Goal: Information Seeking & Learning: Learn about a topic

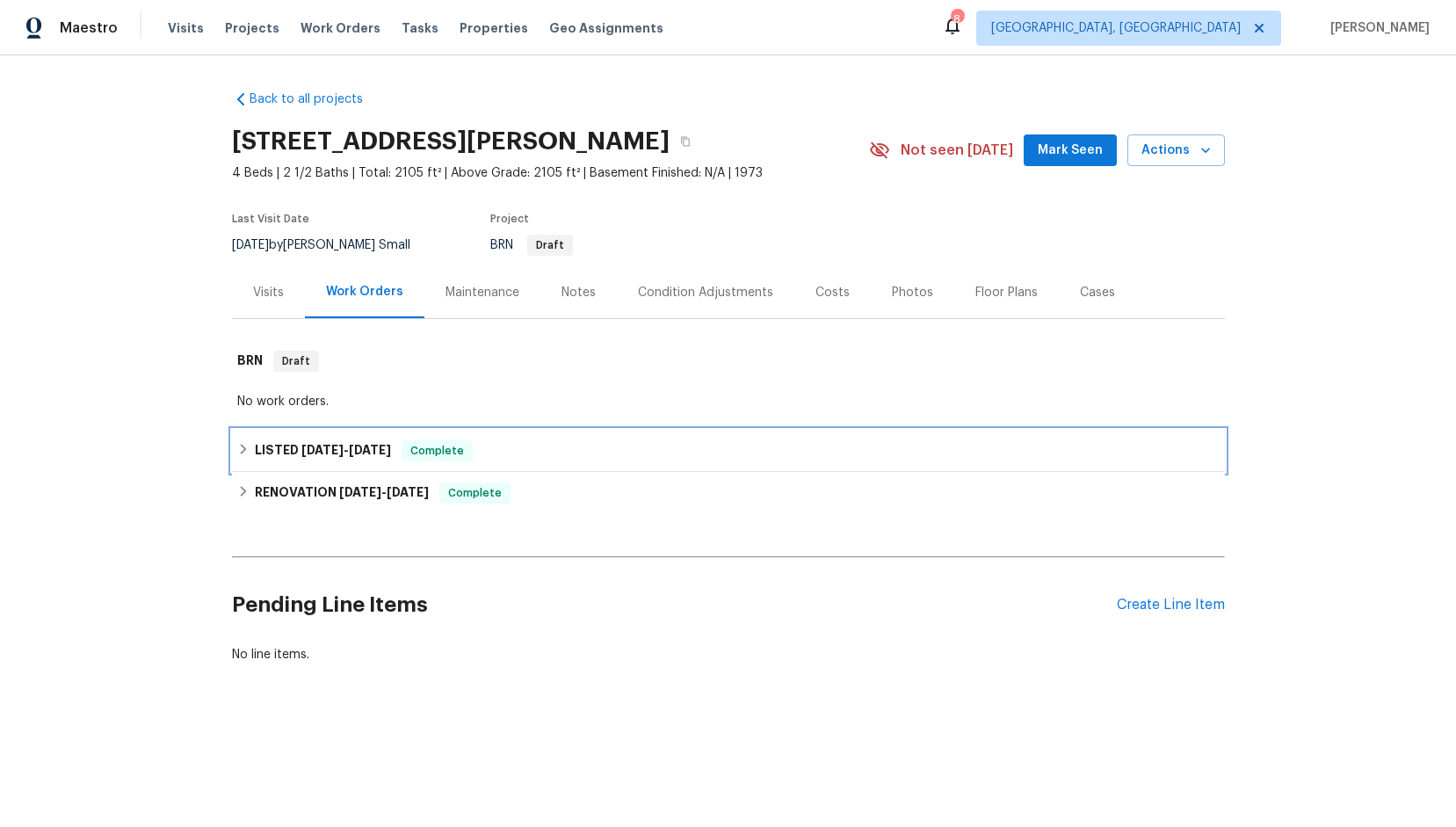
click at [321, 445] on span "[DATE]" at bounding box center [322, 450] width 42 height 13
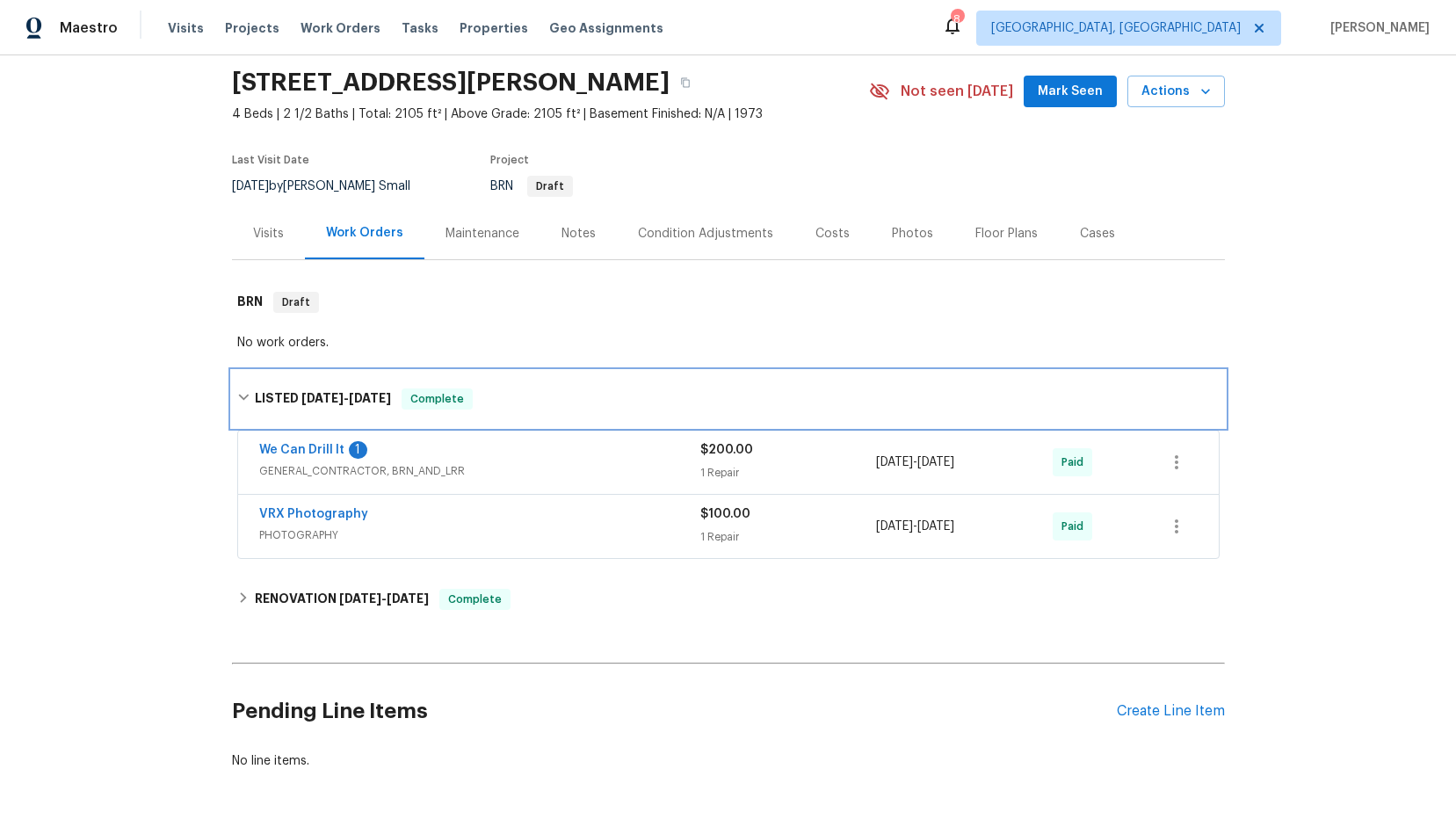
scroll to position [134, 0]
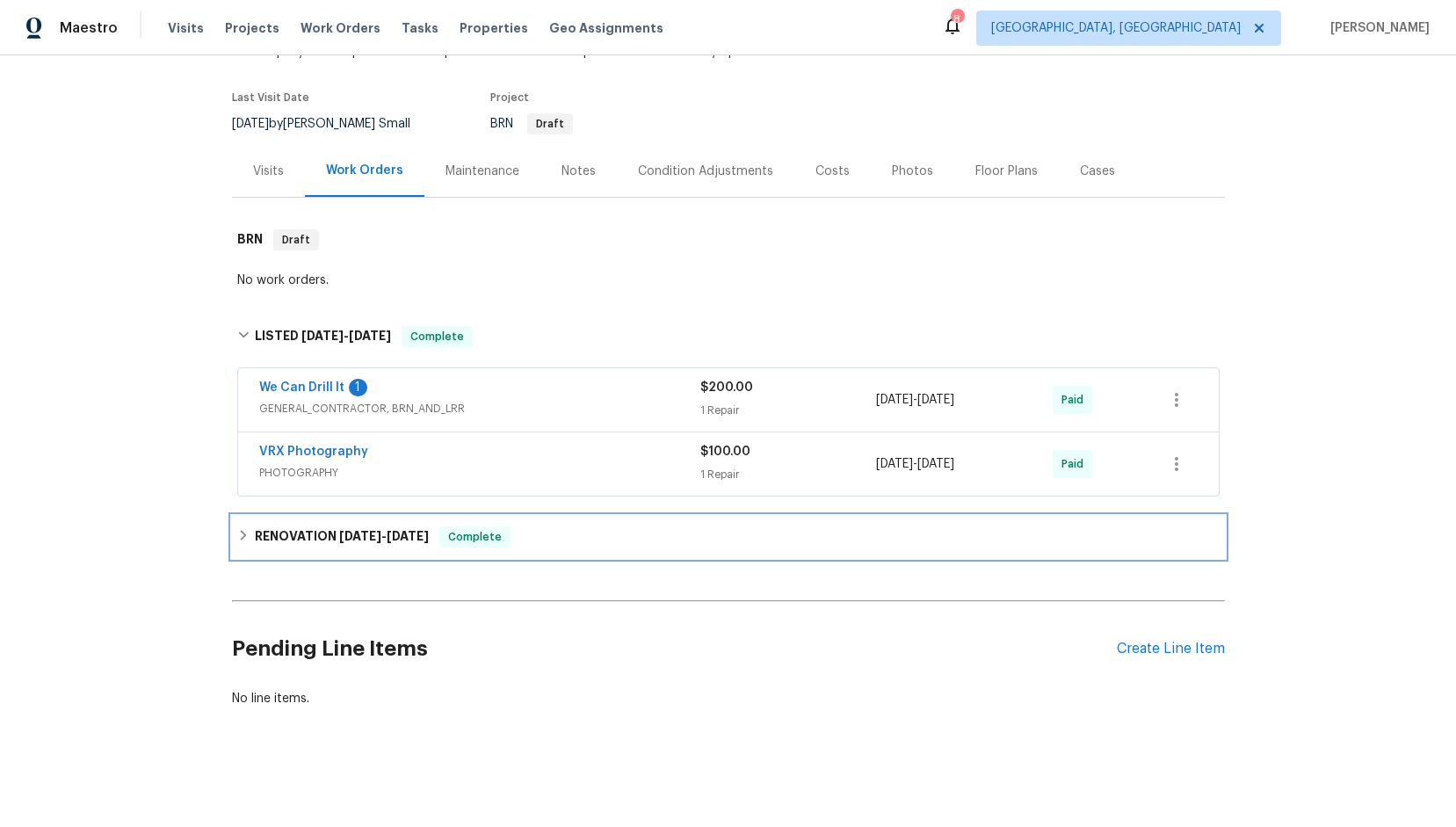
click at [352, 530] on span "[DATE]" at bounding box center [360, 536] width 42 height 13
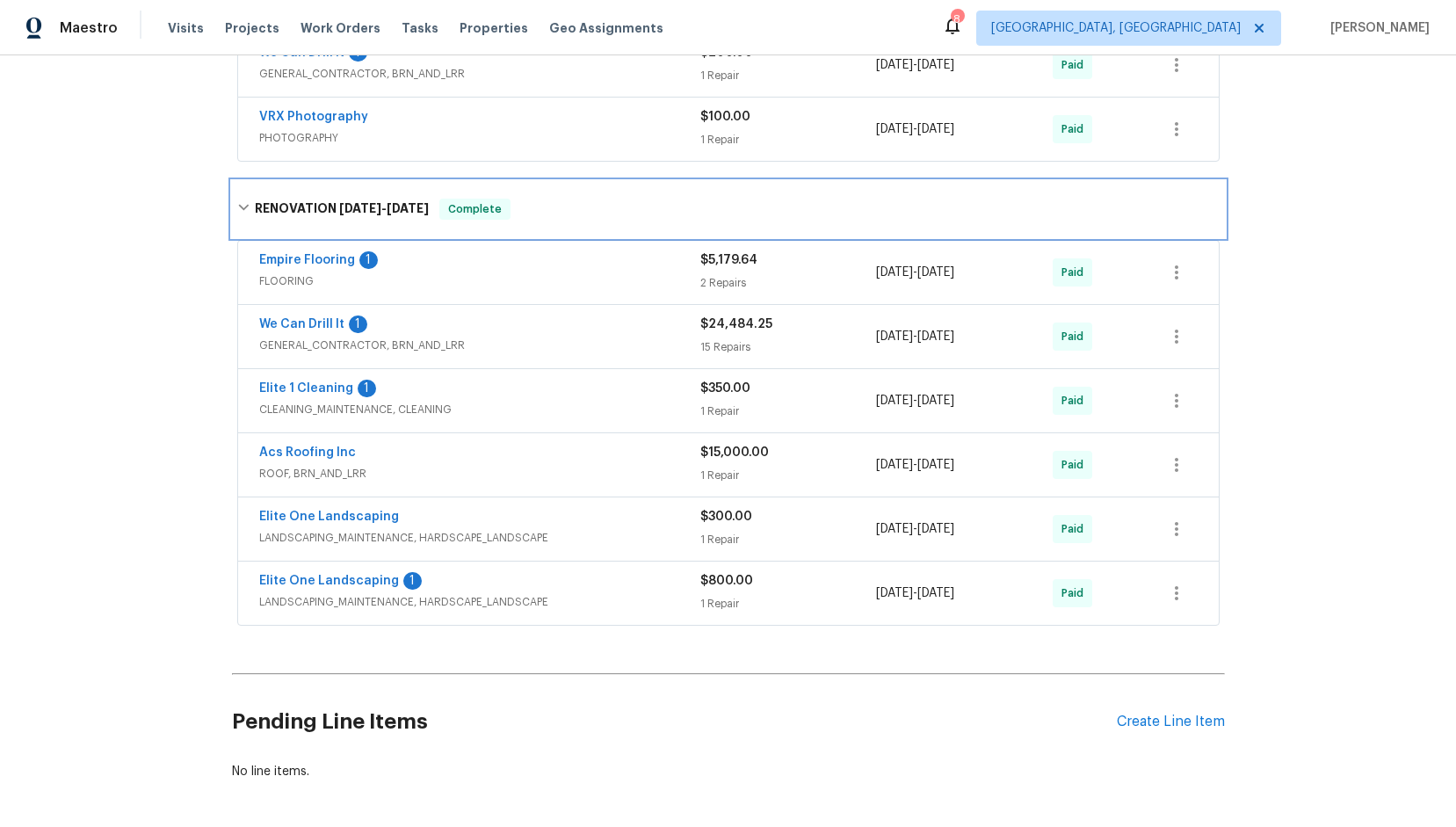
scroll to position [542, 0]
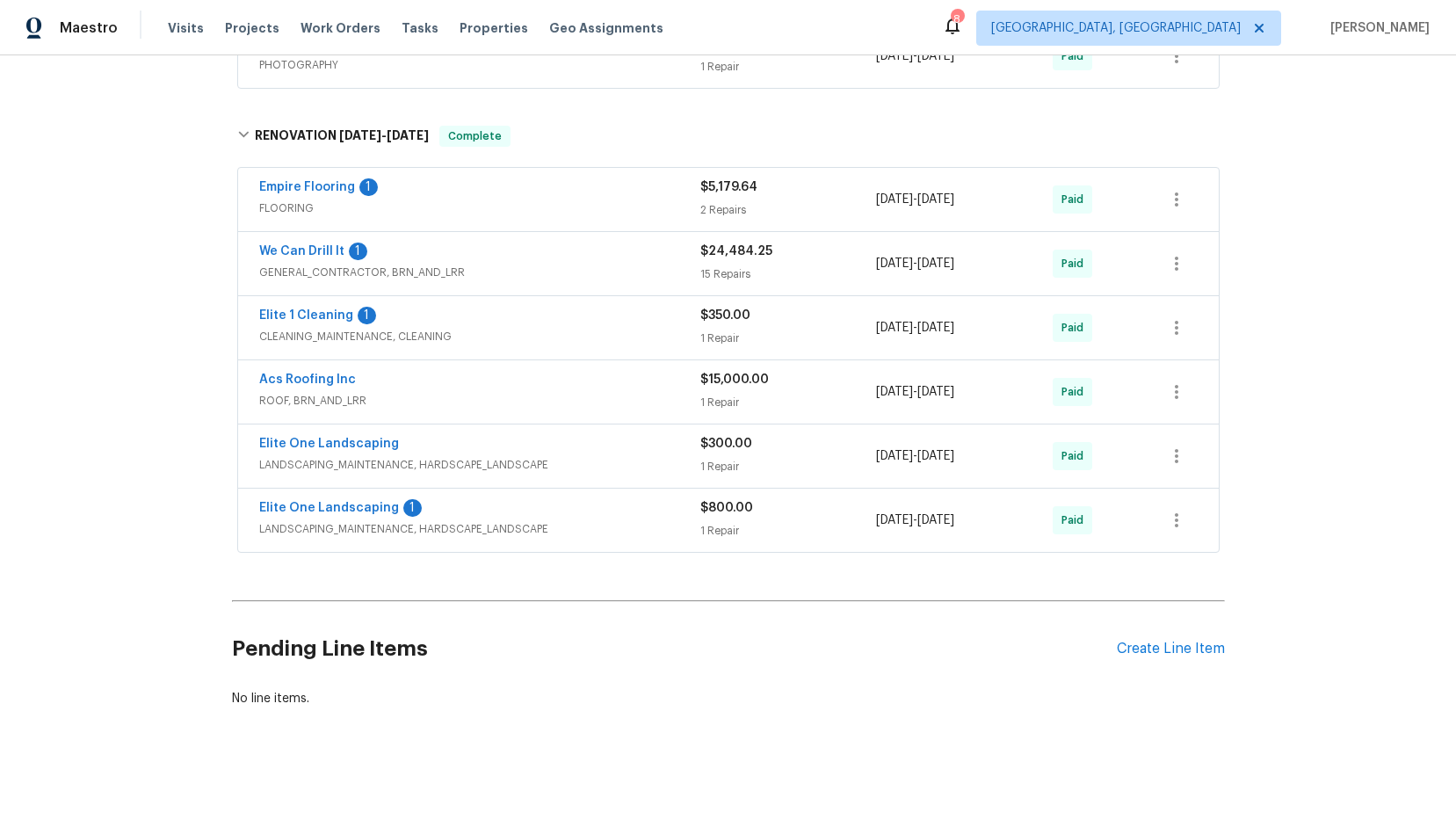
click at [431, 392] on span "ROOF, BRN_AND_LRR" at bounding box center [480, 400] width 441 height 17
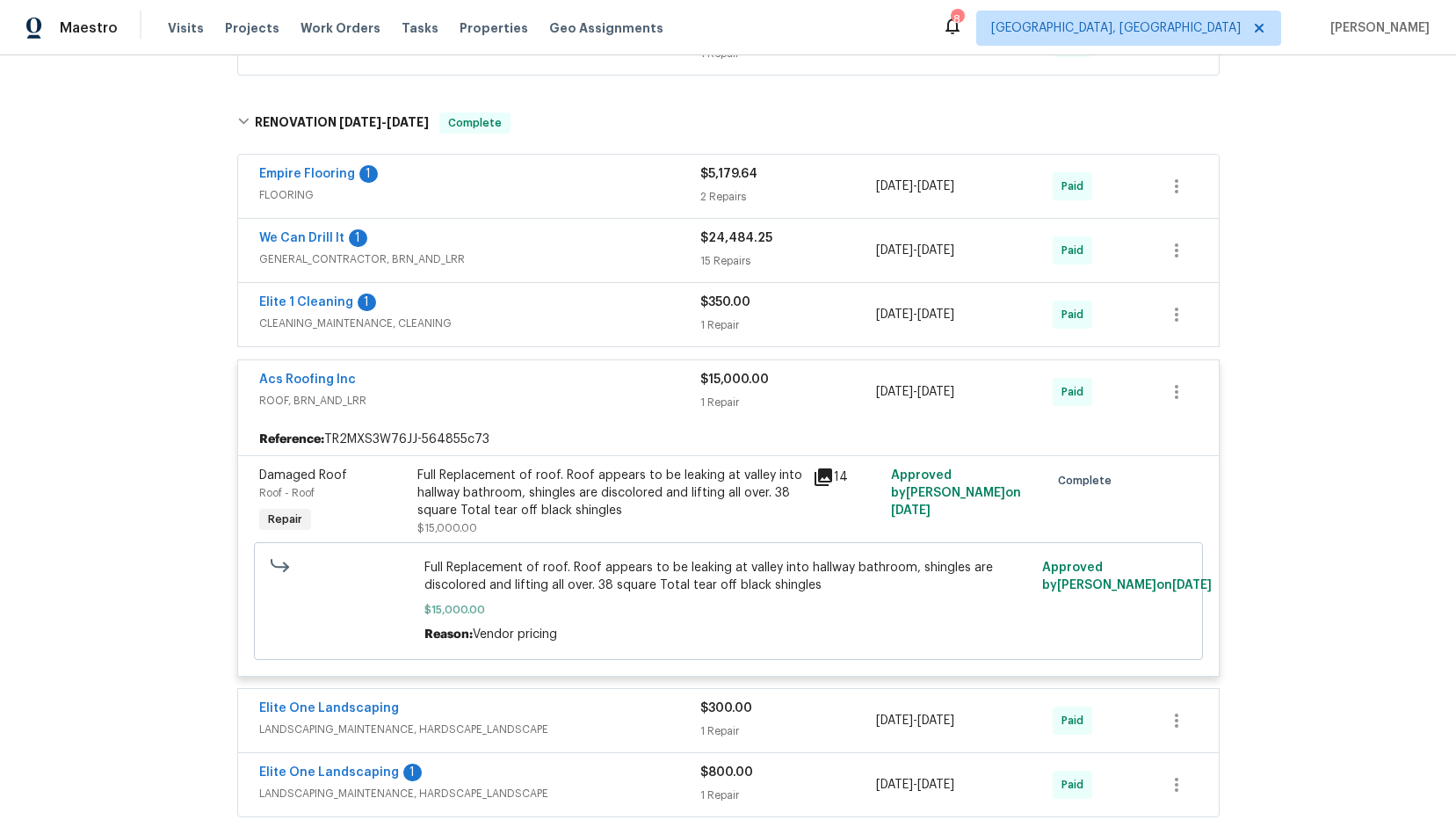
scroll to position [630, 0]
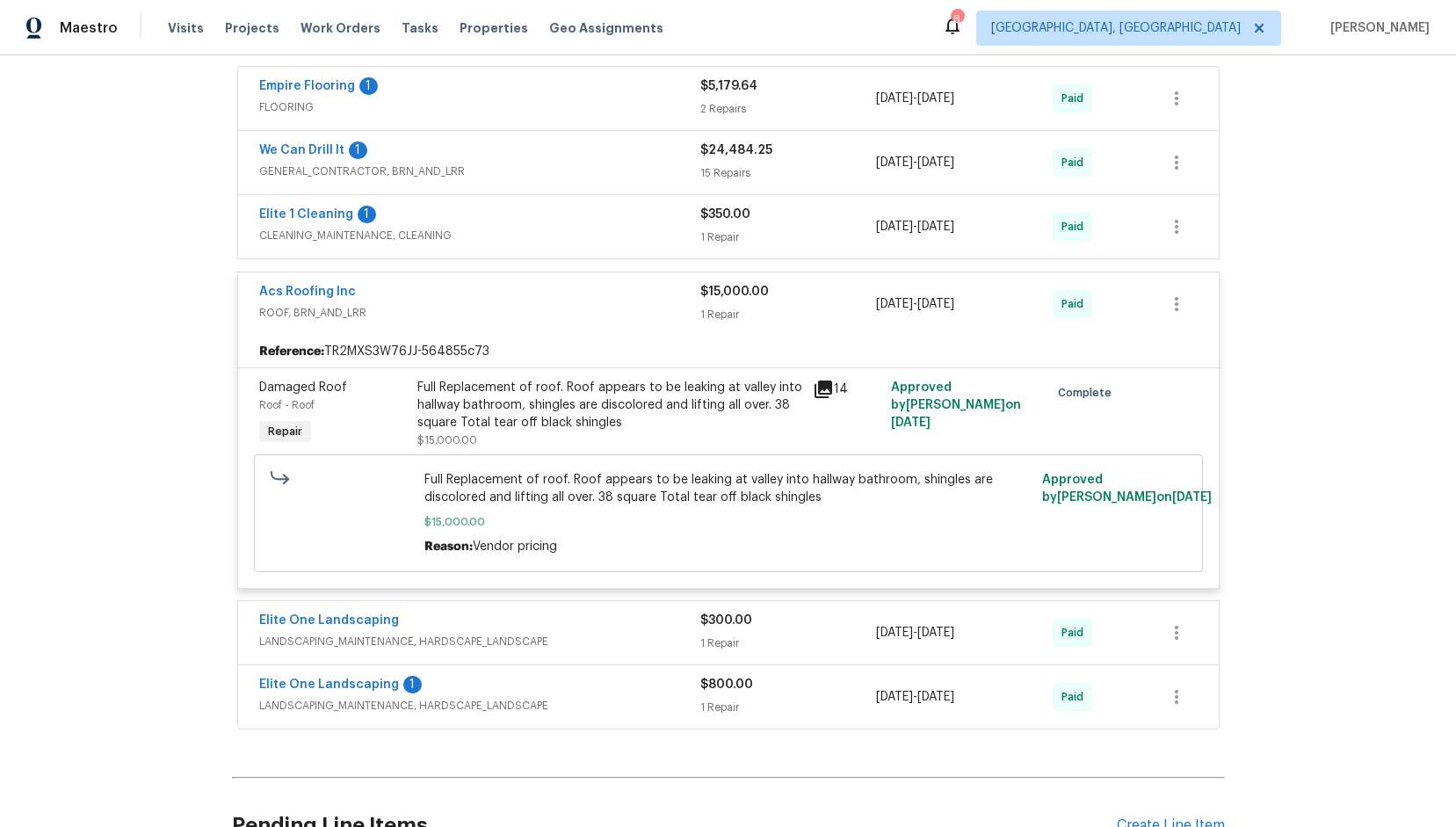
click at [820, 387] on icon at bounding box center [823, 389] width 17 height 17
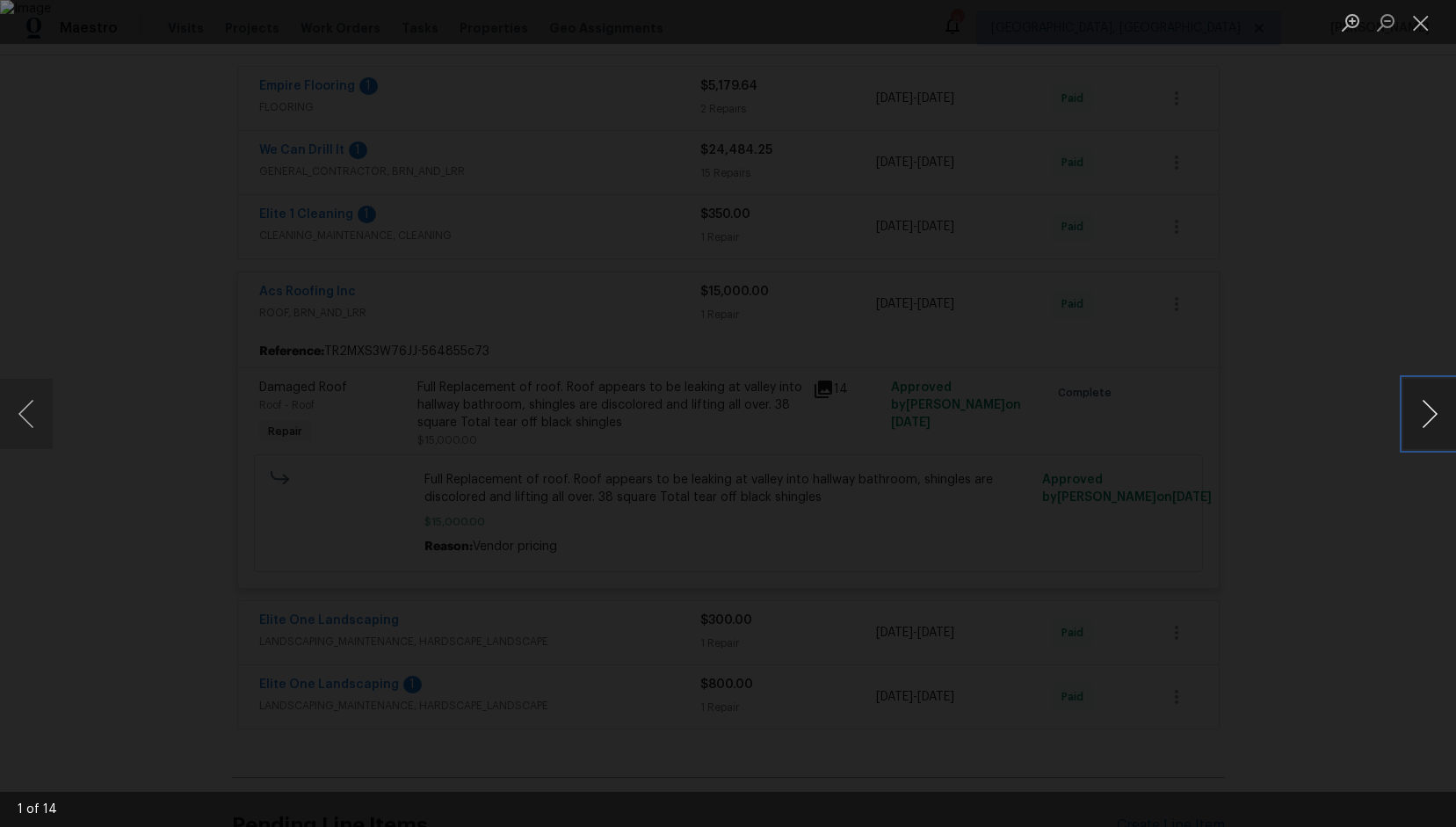
click at [1425, 414] on button "Next image" at bounding box center [1429, 413] width 53 height 70
click at [1424, 414] on button "Next image" at bounding box center [1429, 413] width 53 height 70
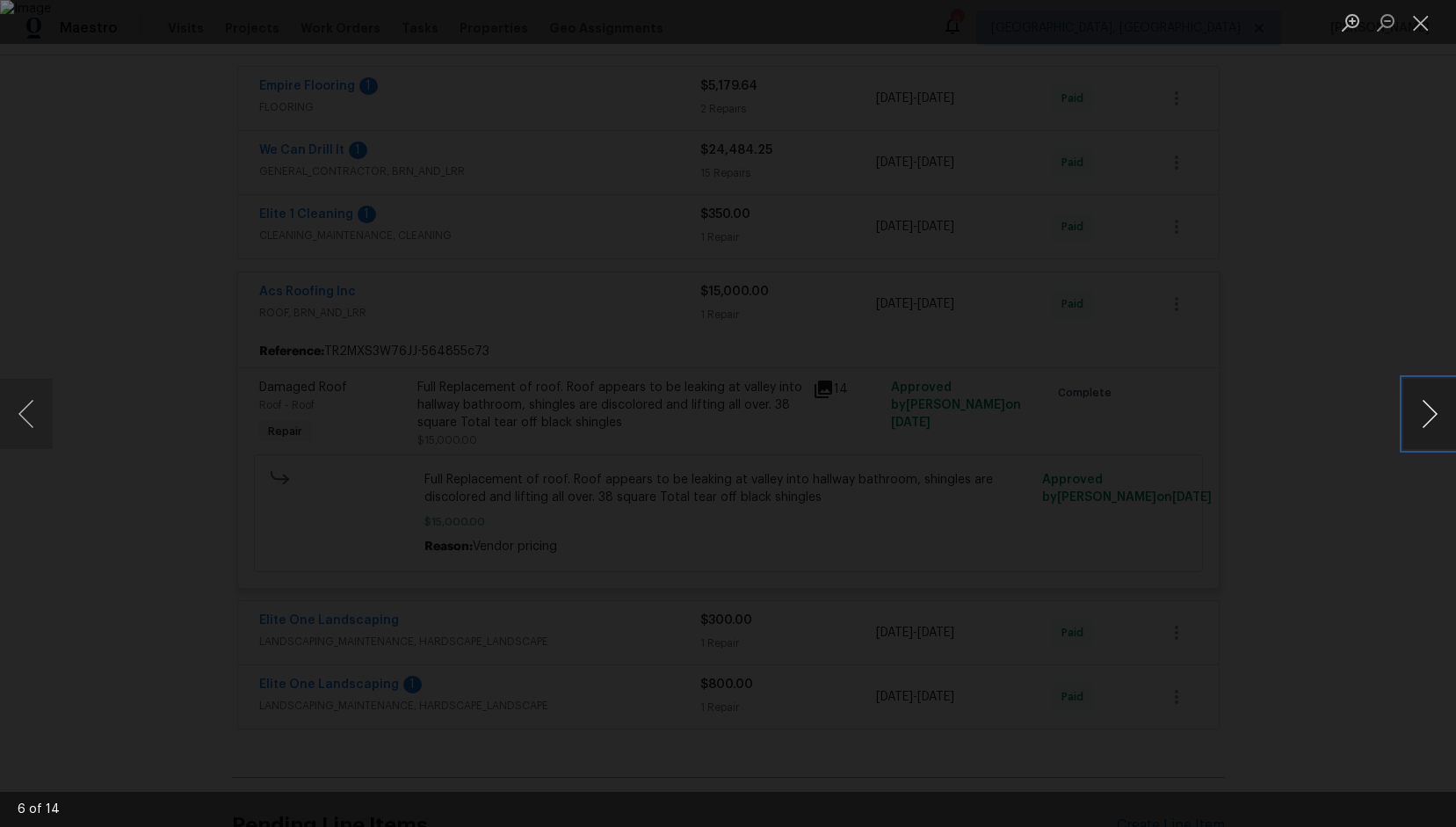
click at [1424, 414] on button "Next image" at bounding box center [1429, 413] width 53 height 70
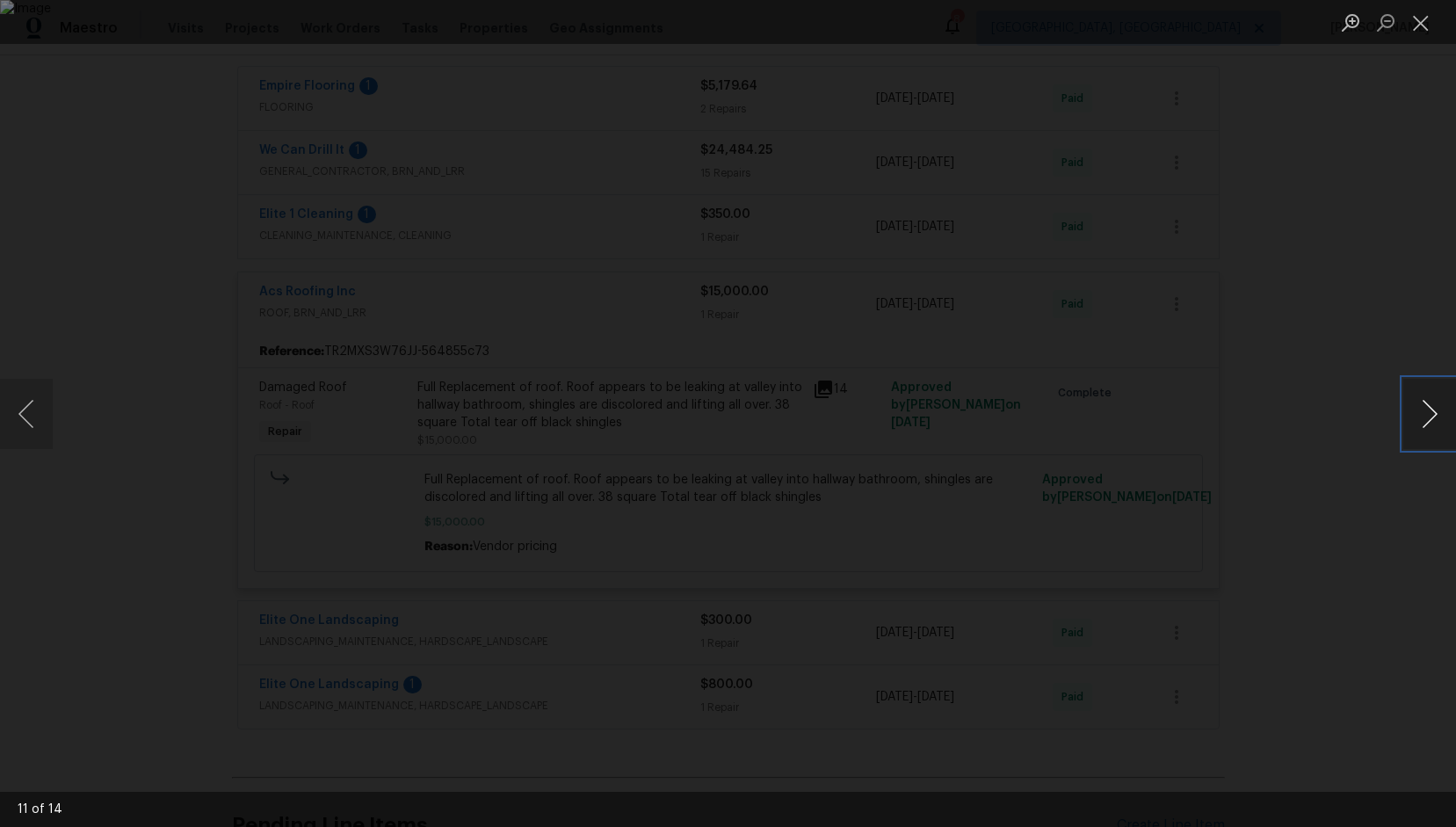
click at [1424, 414] on button "Next image" at bounding box center [1429, 413] width 53 height 70
click at [1422, 17] on button "Close lightbox" at bounding box center [1420, 22] width 35 height 31
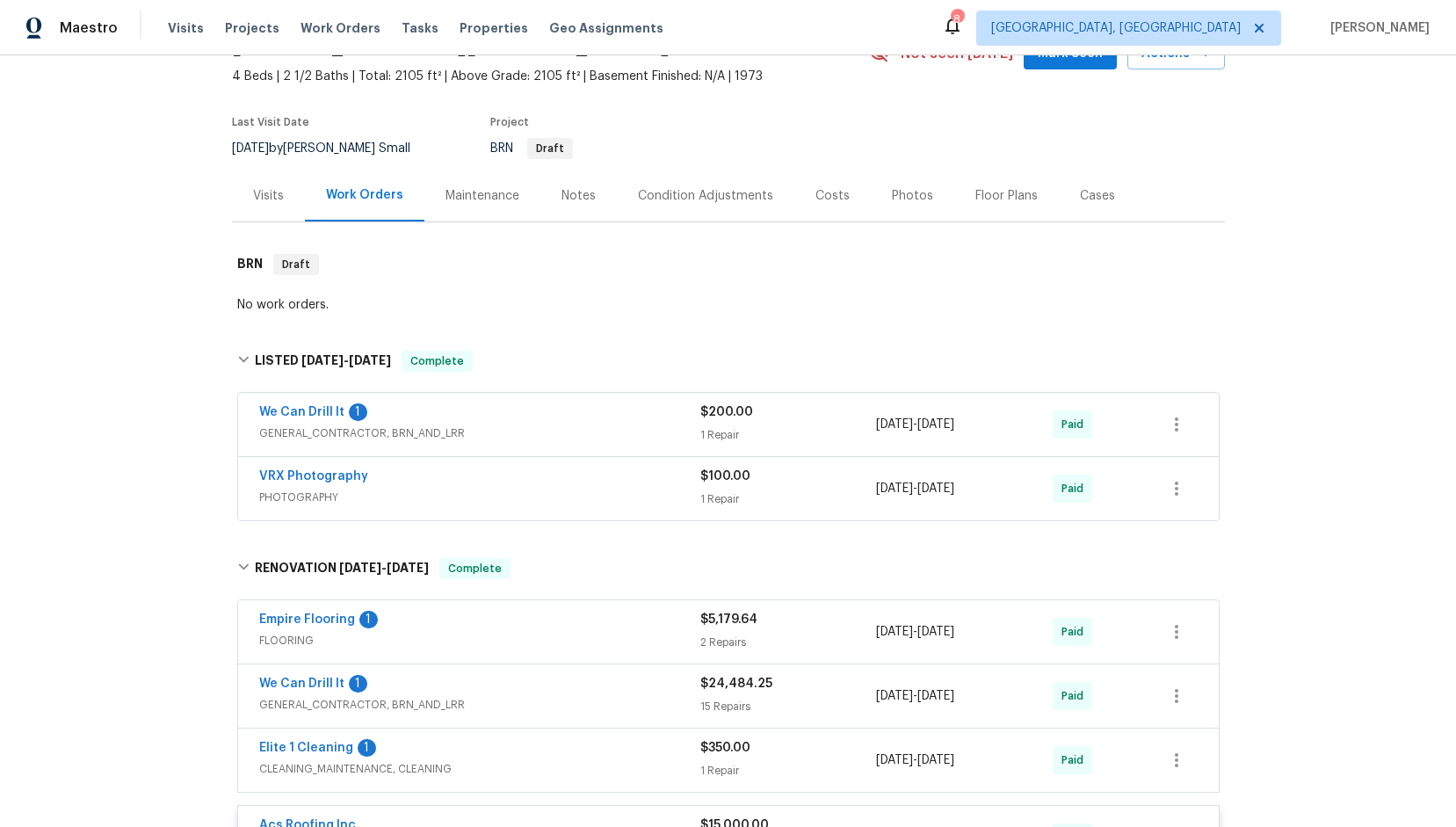
scroll to position [0, 0]
